Goal: Information Seeking & Learning: Learn about a topic

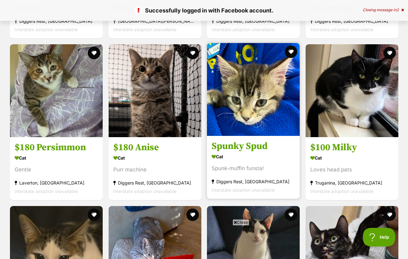
click at [247, 140] on h3 "Spunky Spud" at bounding box center [253, 146] width 83 height 12
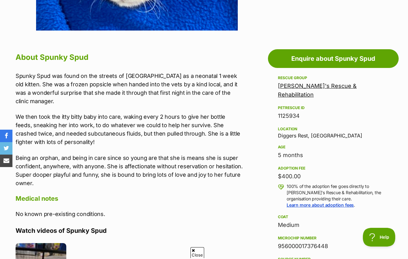
scroll to position [300, 0]
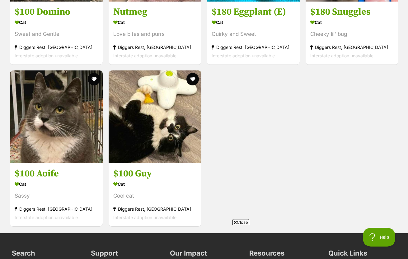
scroll to position [1252, 0]
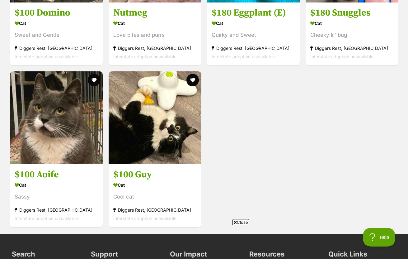
click at [151, 192] on div "Cool cat" at bounding box center [154, 196] width 83 height 8
